Goal: Information Seeking & Learning: Learn about a topic

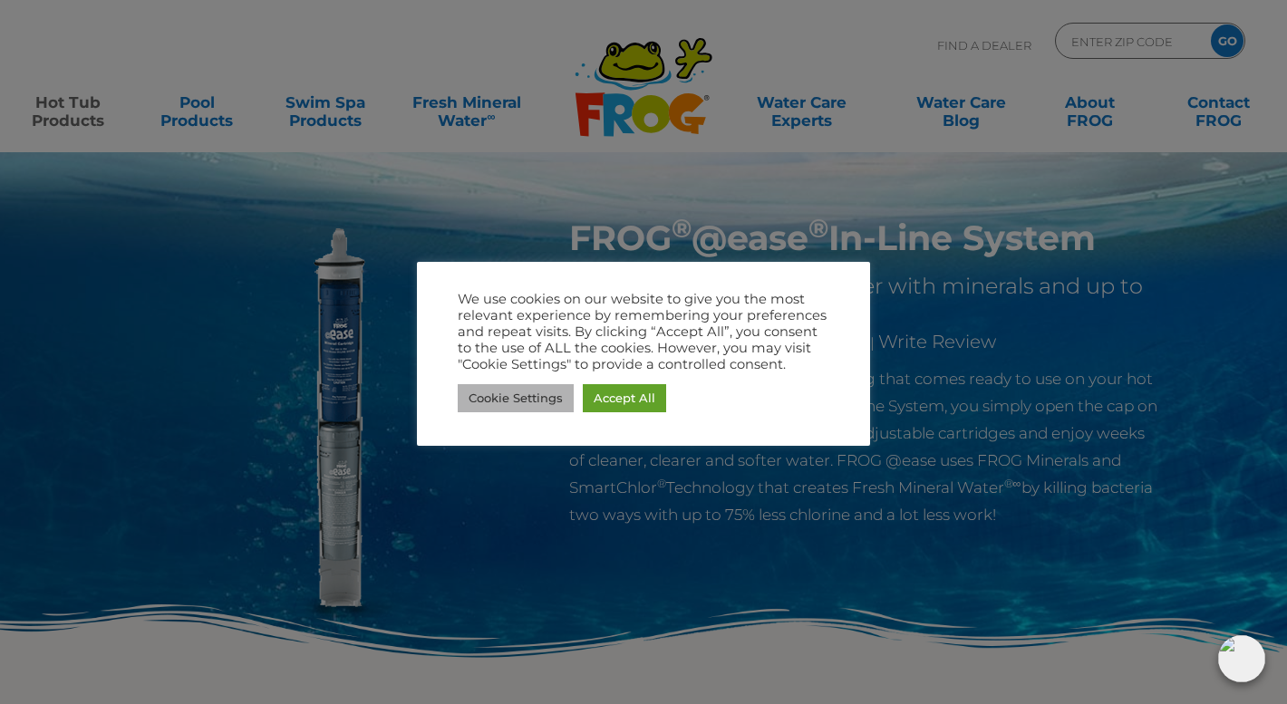
click at [542, 397] on link "Cookie Settings" at bounding box center [516, 398] width 116 height 28
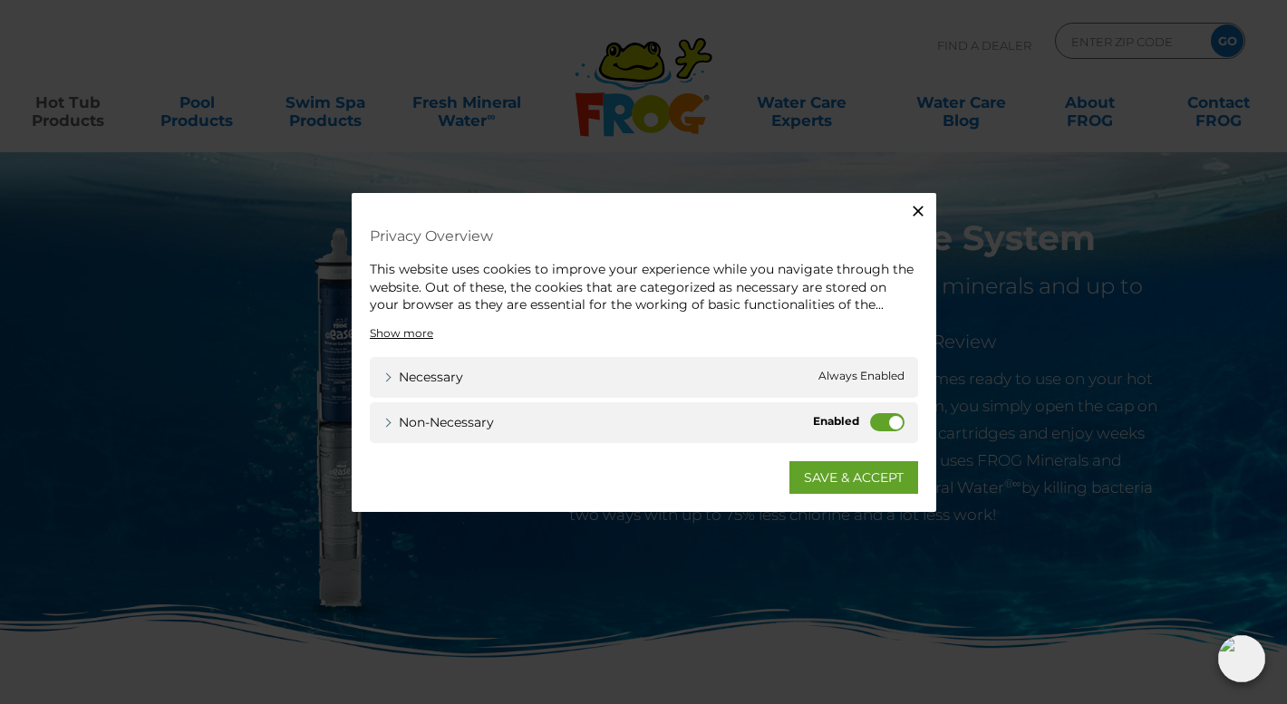
click at [813, 533] on div "Close Privacy Overview This website uses cookies to improve your experience whi…" at bounding box center [643, 352] width 1287 height 704
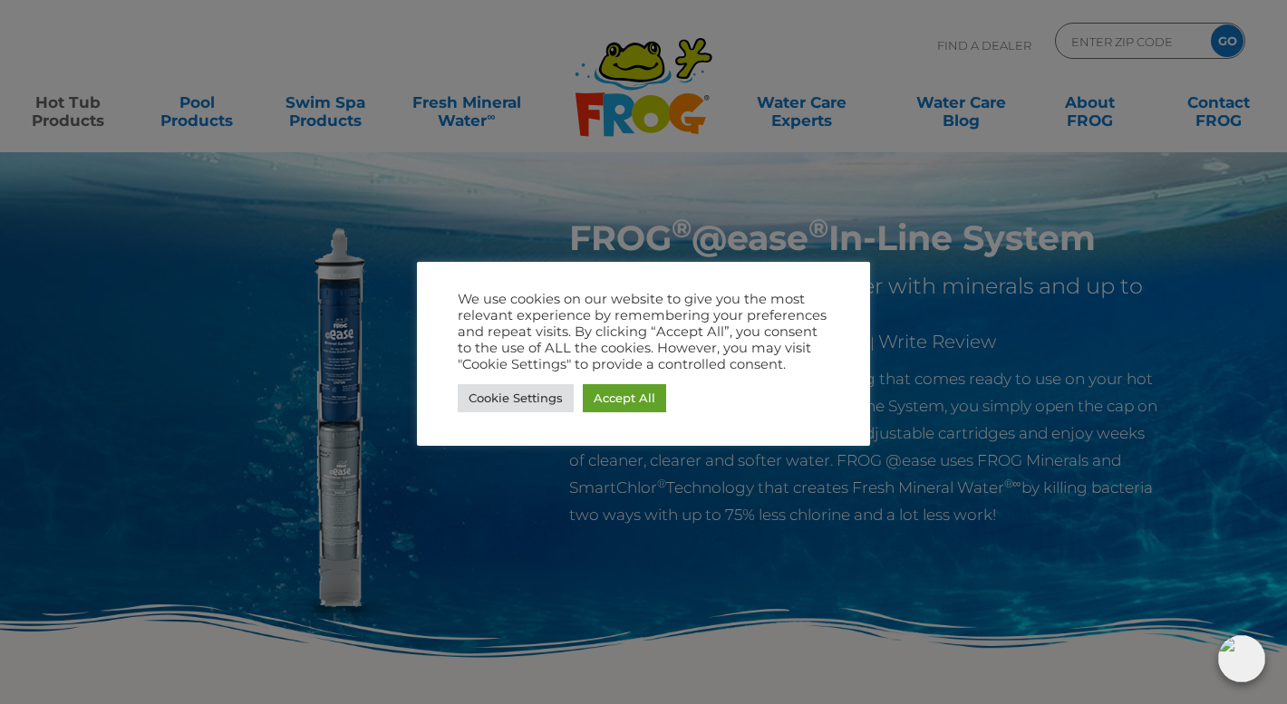
click at [813, 533] on div at bounding box center [643, 352] width 1287 height 704
click at [541, 387] on link "Cookie Settings" at bounding box center [516, 398] width 116 height 28
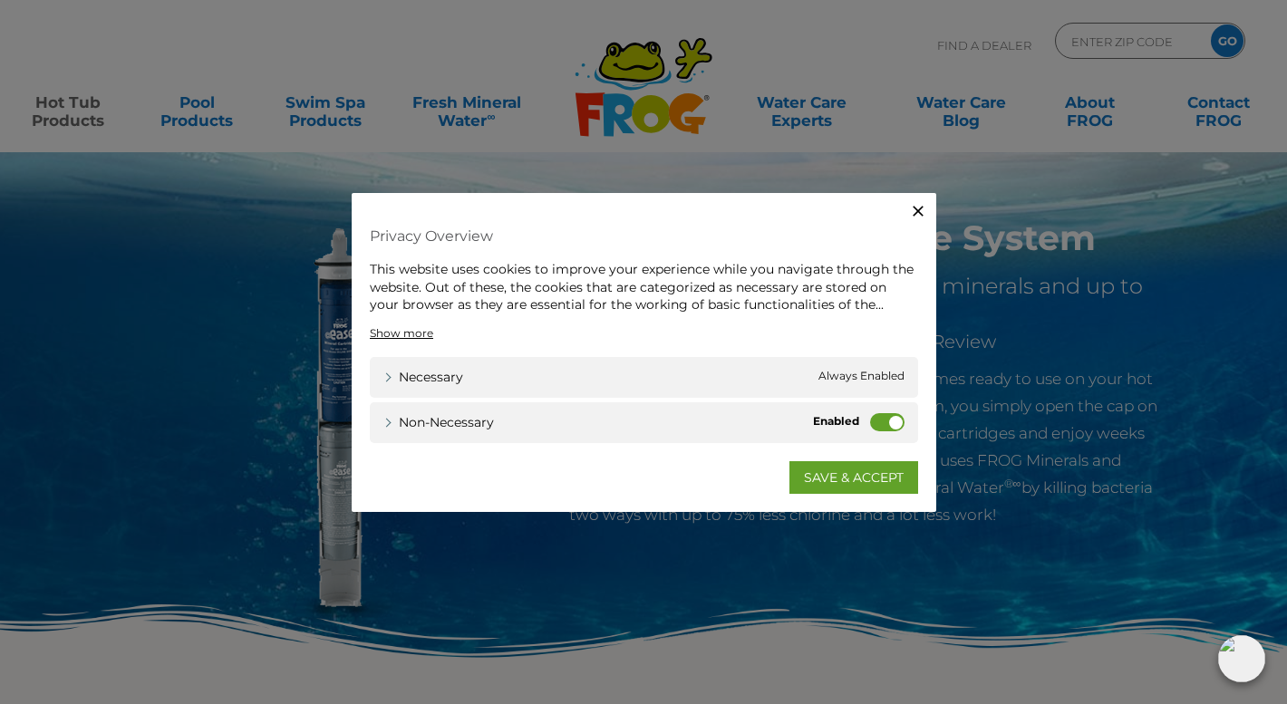
click at [916, 214] on icon "button" at bounding box center [918, 211] width 11 height 11
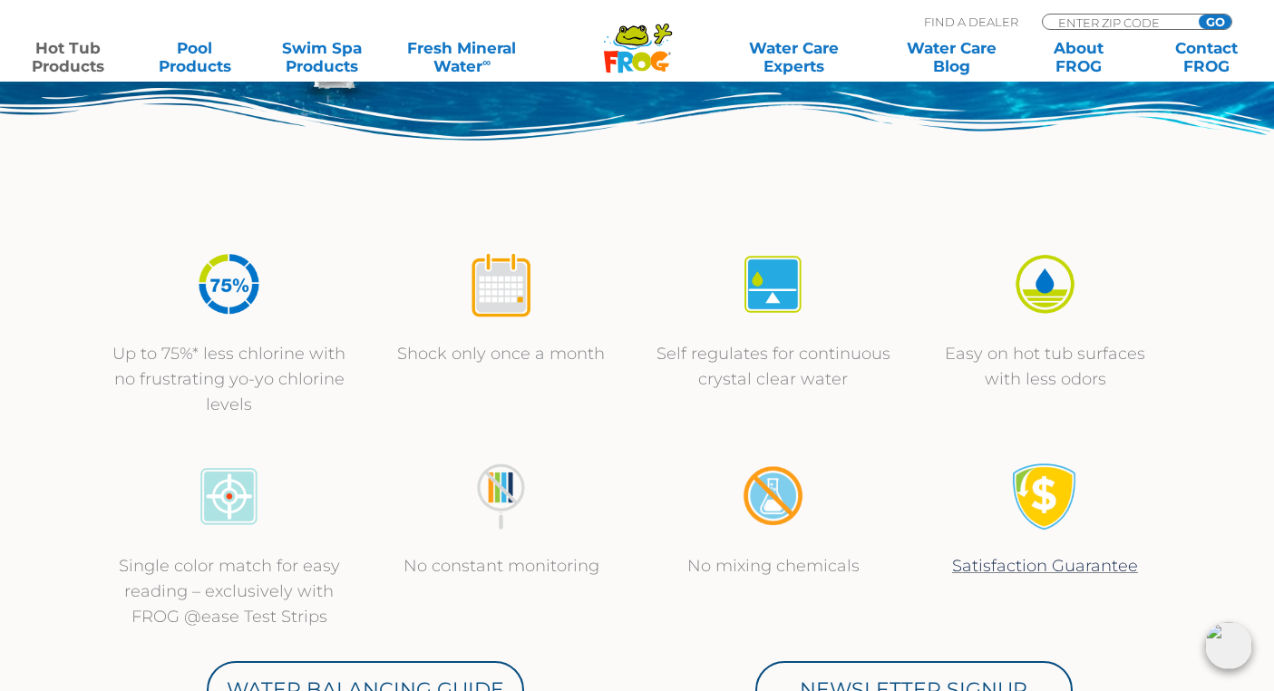
scroll to position [528, 0]
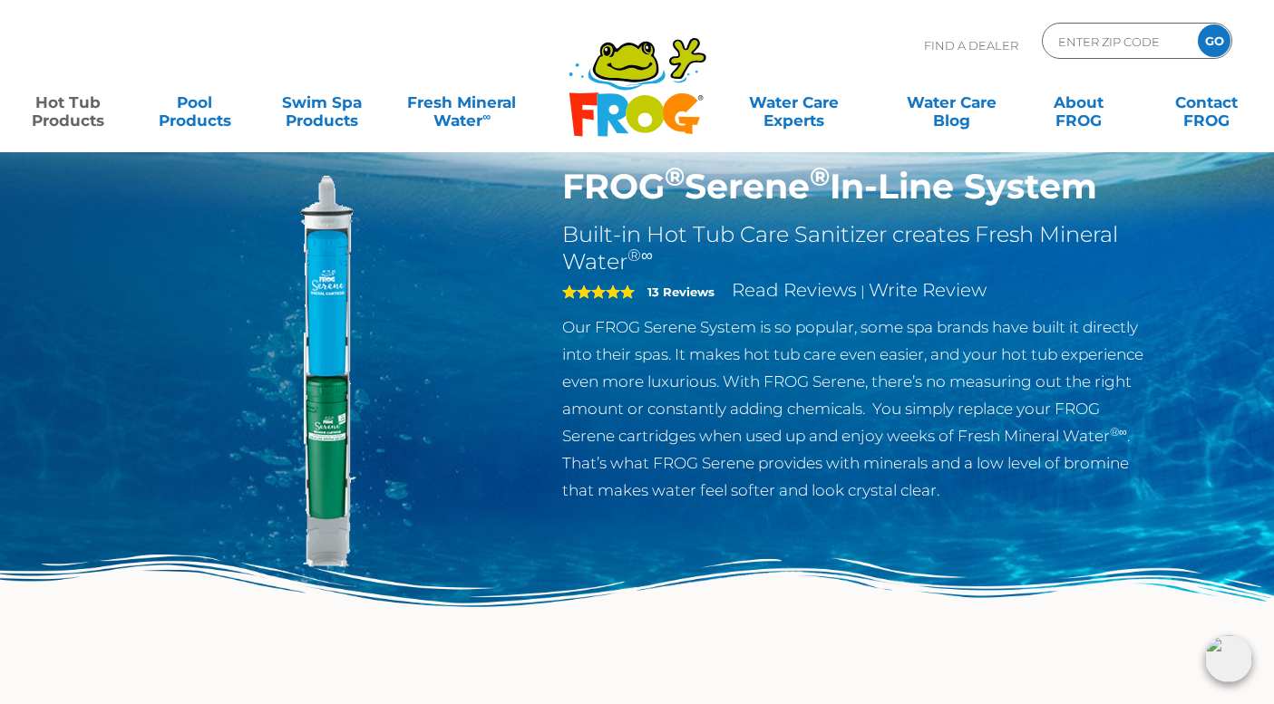
scroll to position [52, 0]
click at [615, 294] on span "5" at bounding box center [598, 292] width 73 height 15
click at [615, 291] on span "5" at bounding box center [598, 292] width 73 height 15
click at [754, 290] on link "Read Reviews" at bounding box center [793, 290] width 125 height 22
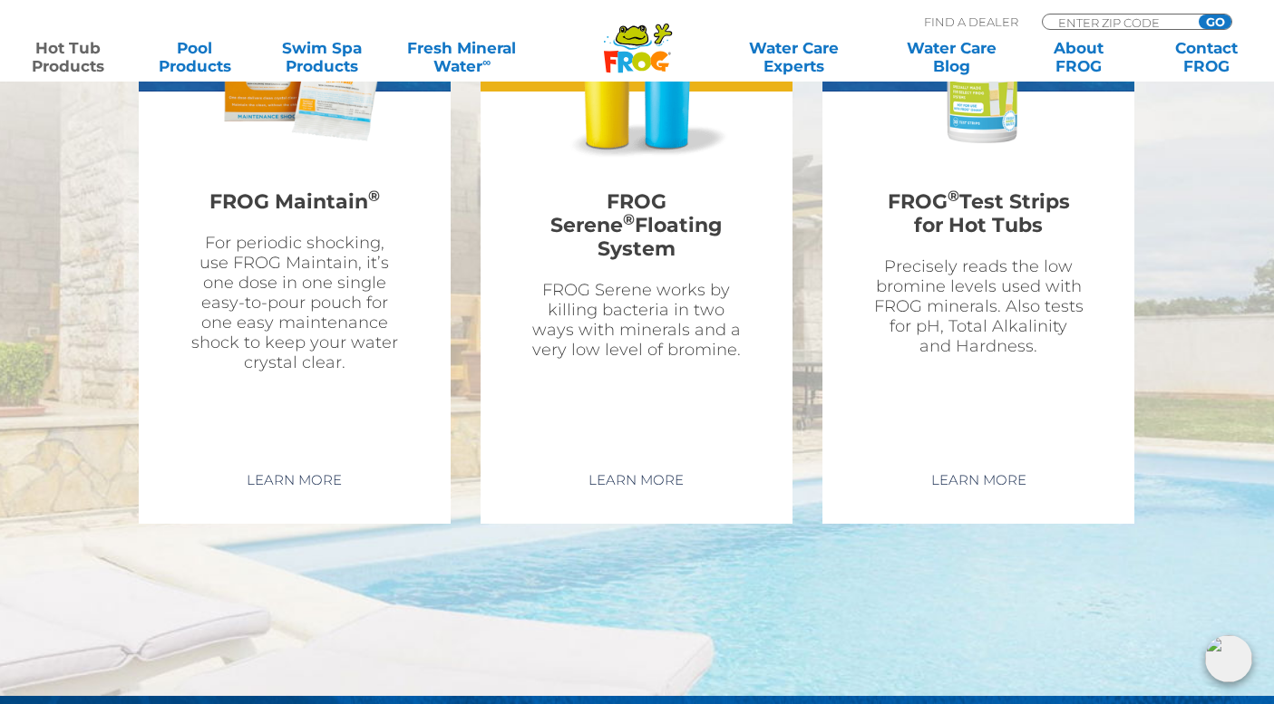
scroll to position [4954, 0]
